Goal: Information Seeking & Learning: Check status

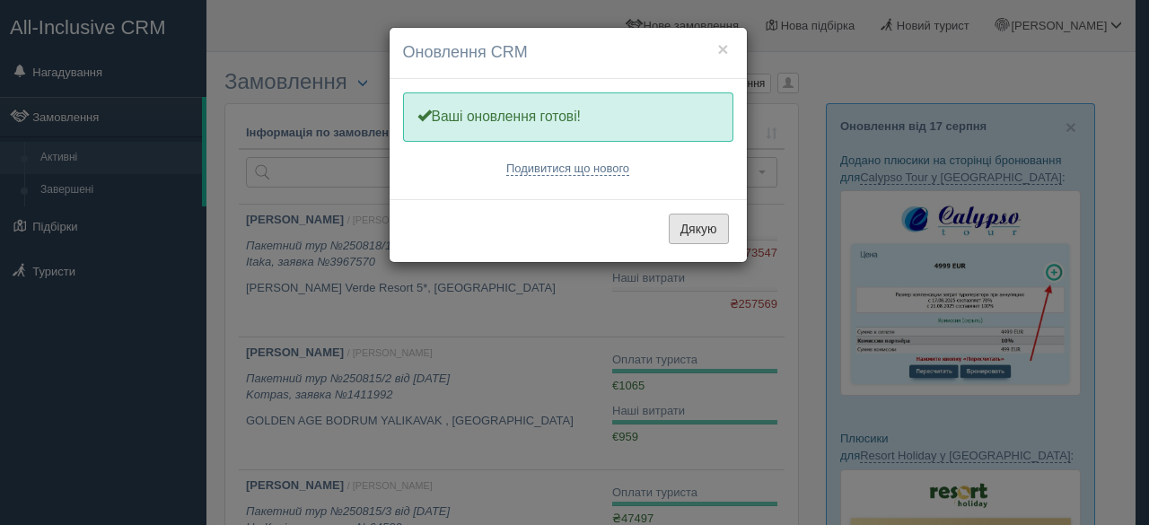
click at [706, 225] on button "Дякую" at bounding box center [699, 229] width 60 height 31
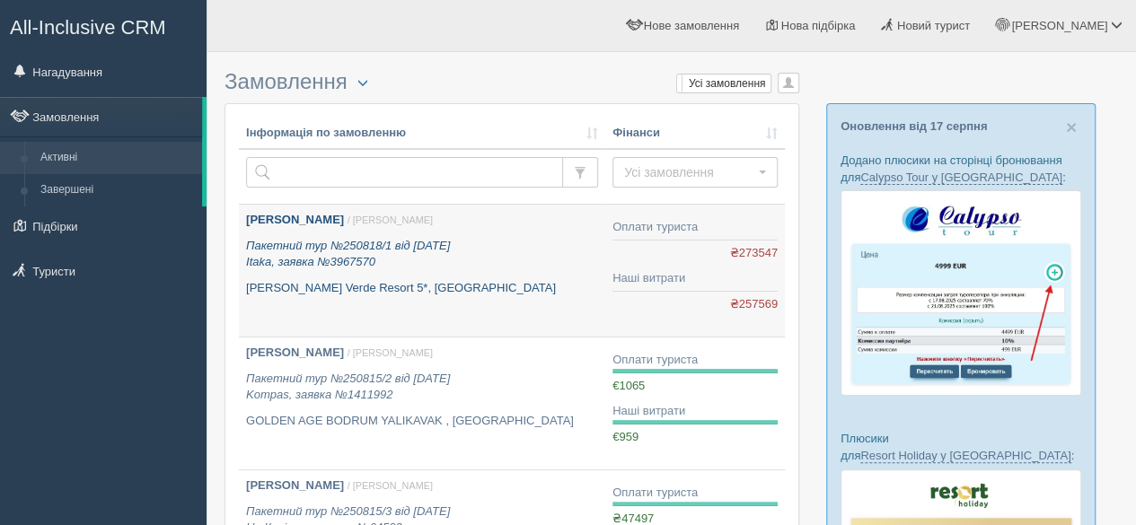
click at [495, 265] on p "Пакетний тур №250818/1 від 18.08.2025 Itaka, заявка №3967570" at bounding box center [422, 254] width 352 height 33
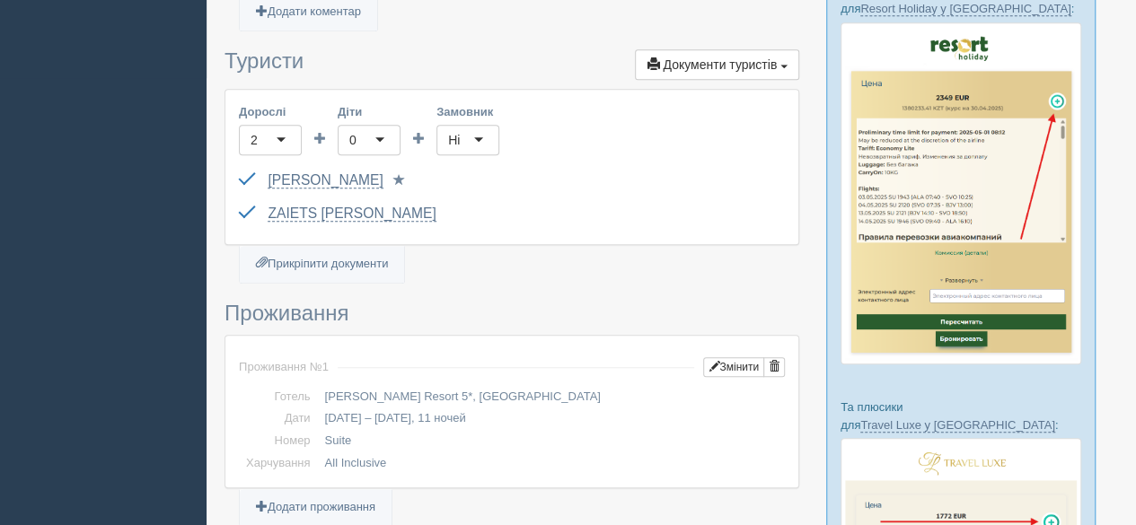
scroll to position [359, 0]
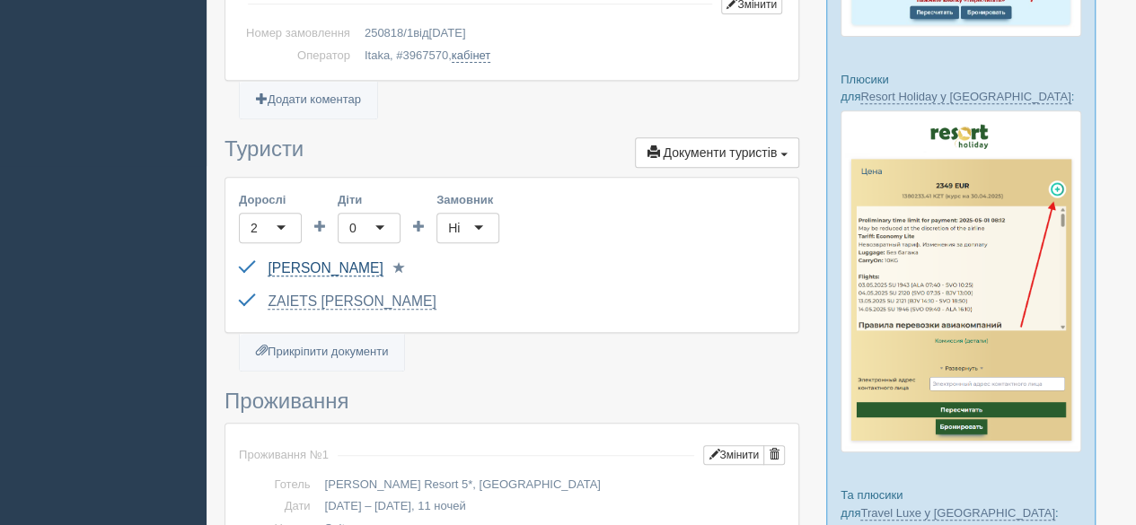
click at [374, 268] on link "[PERSON_NAME]" at bounding box center [325, 268] width 115 height 16
click at [340, 297] on link "ZAIETS SVITLANA" at bounding box center [352, 302] width 168 height 16
click at [325, 265] on link "[PERSON_NAME]" at bounding box center [325, 268] width 115 height 16
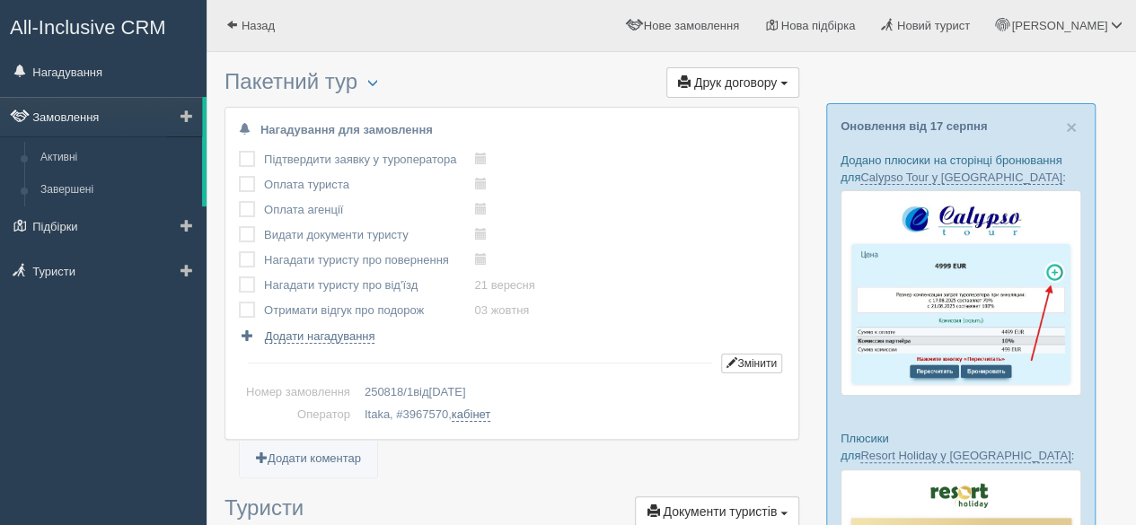
click at [79, 119] on link "Замовлення" at bounding box center [101, 117] width 202 height 40
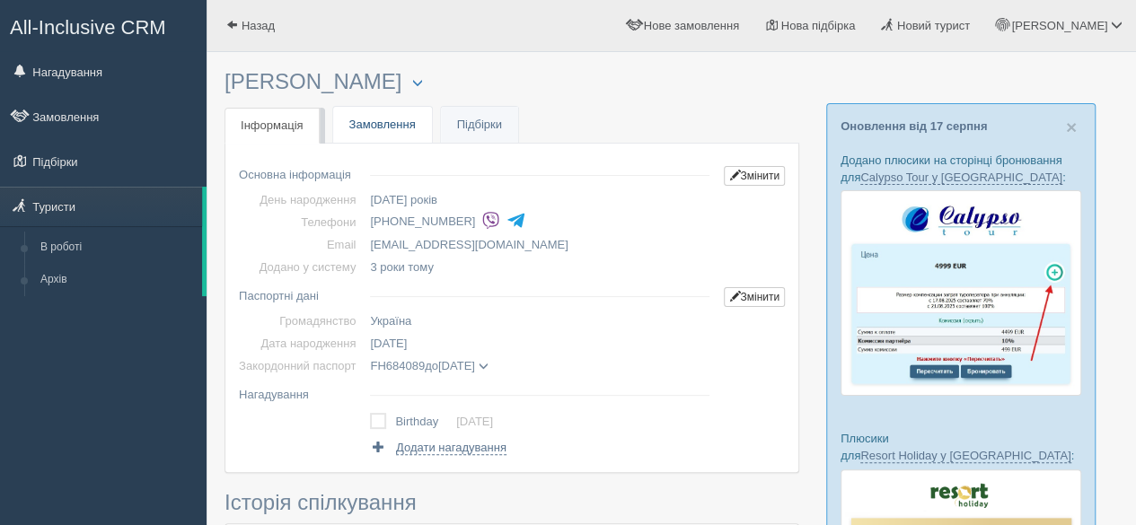
click at [388, 131] on link "Замовлення" at bounding box center [382, 125] width 99 height 37
